Goal: Transaction & Acquisition: Purchase product/service

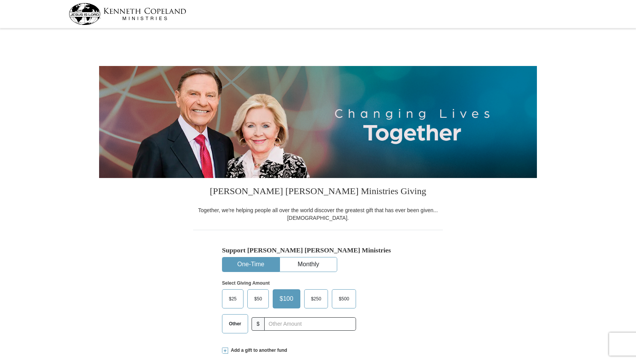
select select "VA"
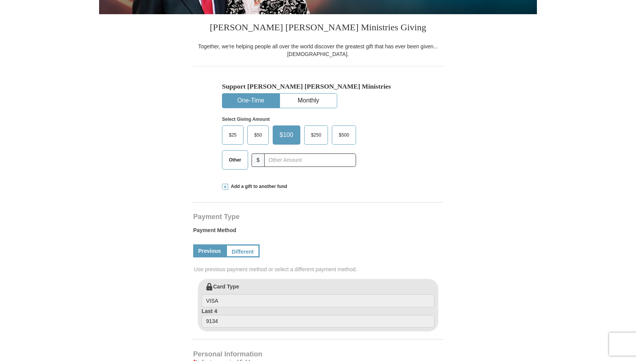
click at [225, 187] on span at bounding box center [225, 187] width 6 height 6
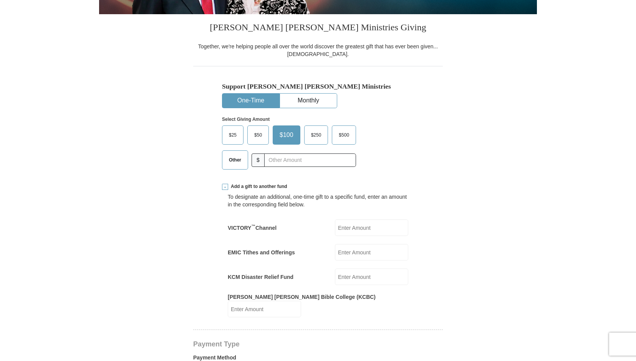
click at [237, 160] on span "Other" at bounding box center [235, 160] width 20 height 12
click at [0, 0] on input "Other" at bounding box center [0, 0] width 0 height 0
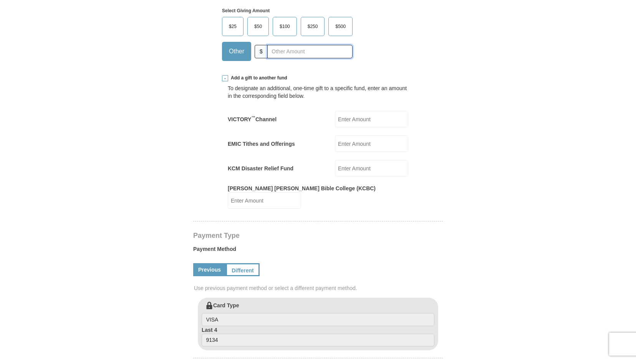
scroll to position [273, 0]
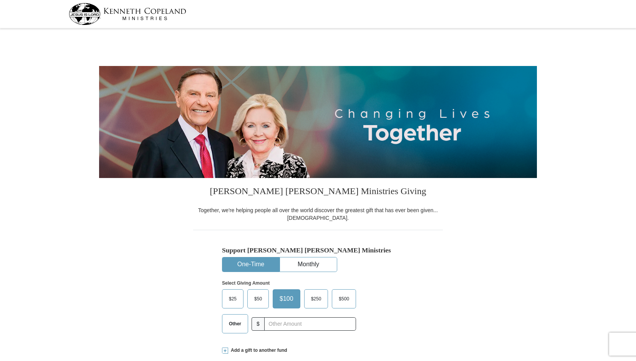
select select "VA"
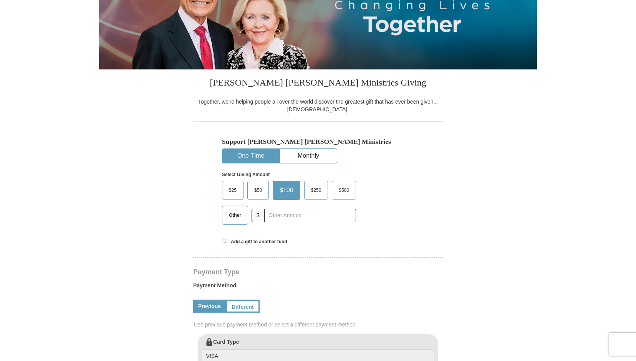
scroll to position [109, 0]
drag, startPoint x: 639, startPoint y: 10, endPoint x: 636, endPoint y: 72, distance: 62.3
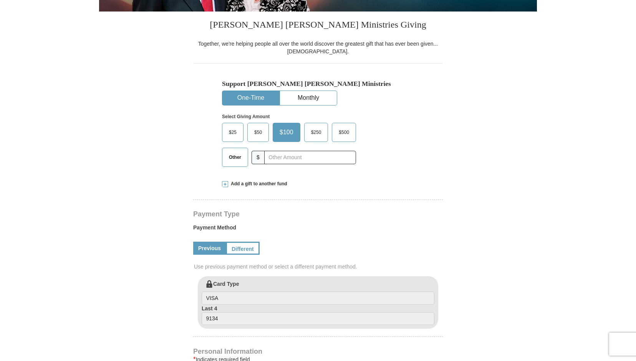
scroll to position [131, 0]
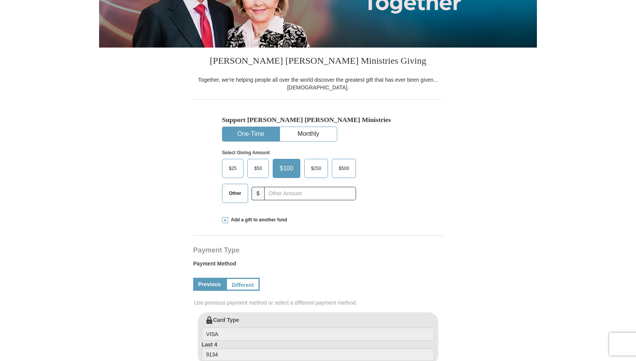
click at [234, 192] on span "Other" at bounding box center [235, 194] width 20 height 12
click at [0, 0] on input "Other" at bounding box center [0, 0] width 0 height 0
click at [226, 219] on span at bounding box center [225, 220] width 6 height 6
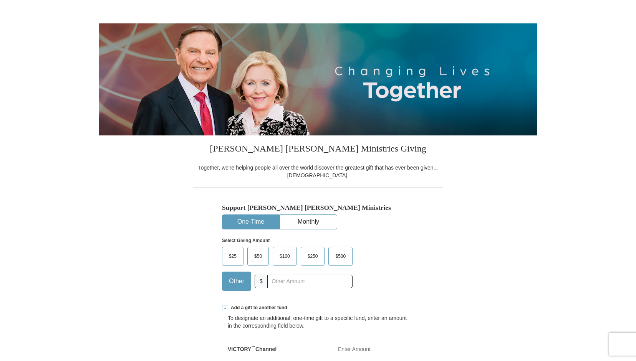
scroll to position [0, 0]
